Goal: Find contact information: Find contact information

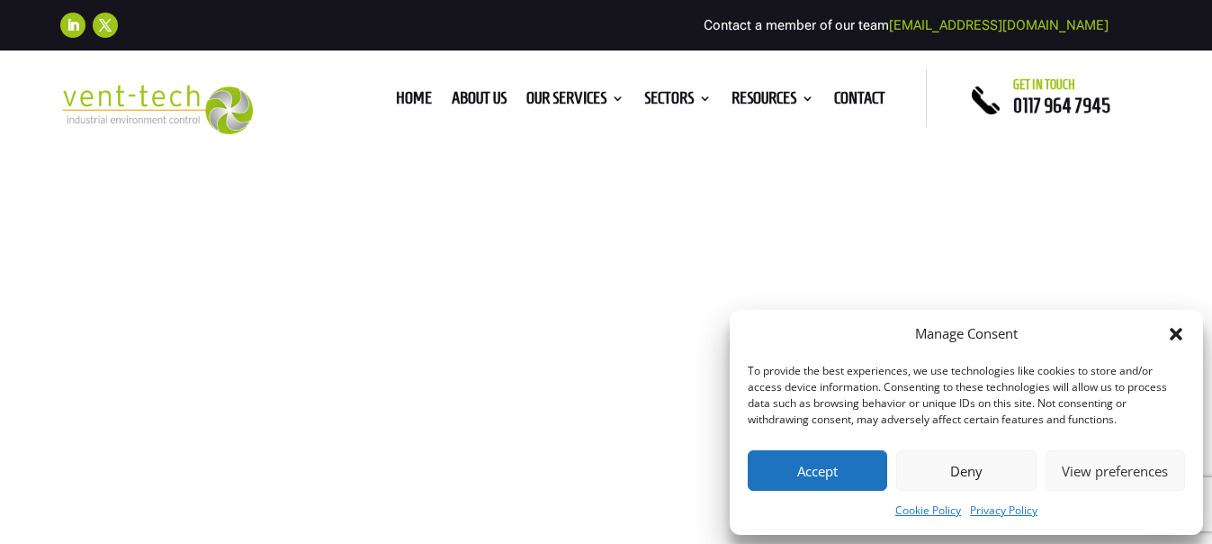
click at [813, 462] on button "Accept" at bounding box center [817, 470] width 139 height 40
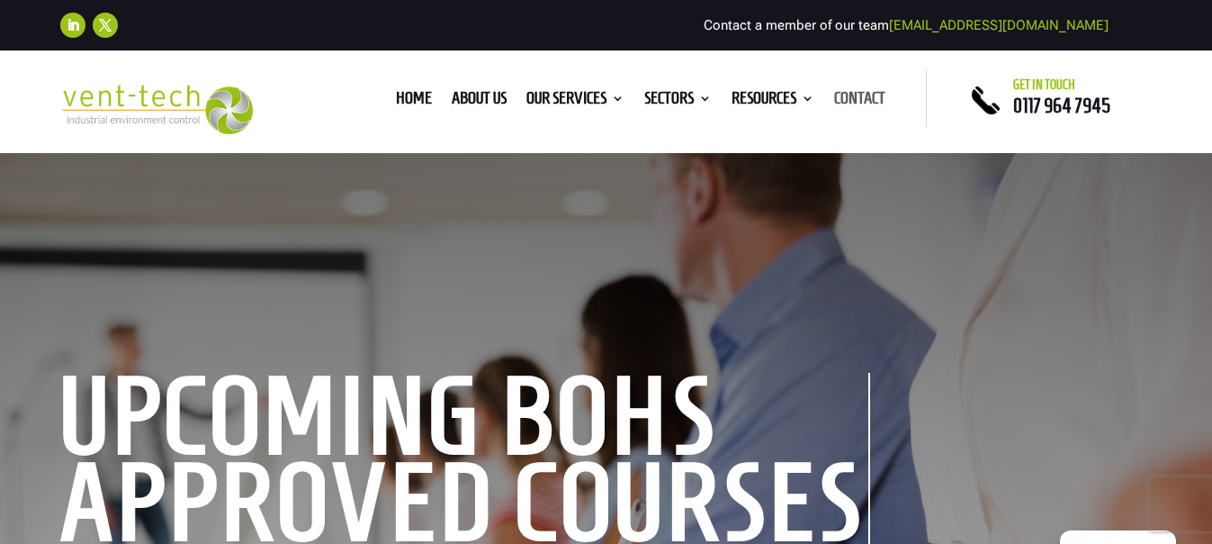
click at [846, 92] on link "Contact" at bounding box center [859, 102] width 51 height 20
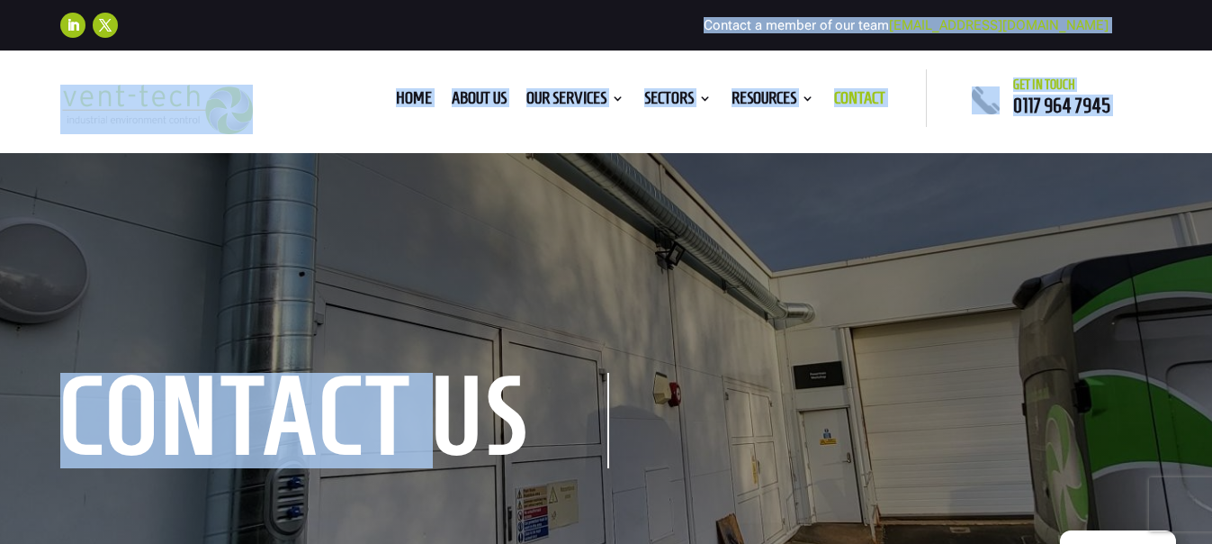
drag, startPoint x: 148, startPoint y: 48, endPoint x: 445, endPoint y: -83, distance: 324.4
